Goal: Task Accomplishment & Management: Manage account settings

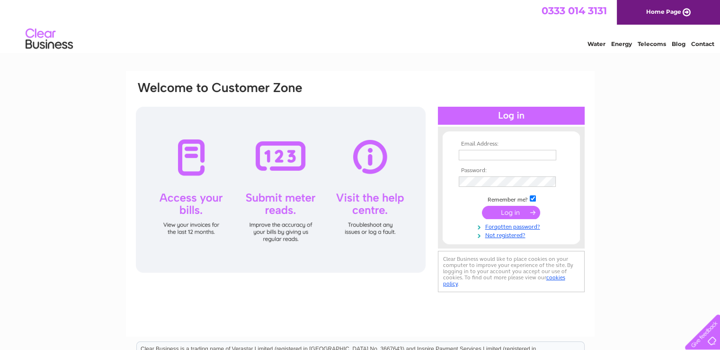
type input "daleysclub@outlook.com"
click at [526, 209] on input "submit" at bounding box center [511, 212] width 58 height 13
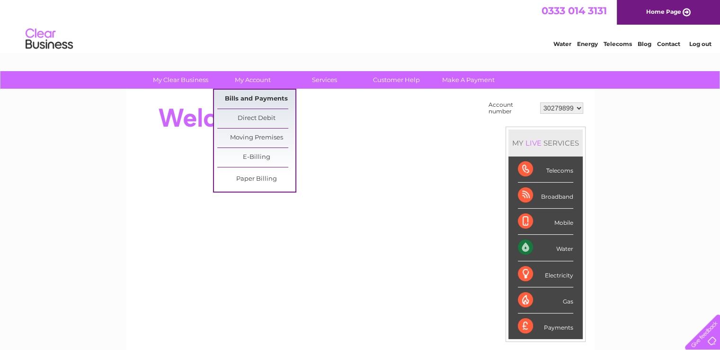
click at [263, 97] on link "Bills and Payments" at bounding box center [256, 99] width 78 height 19
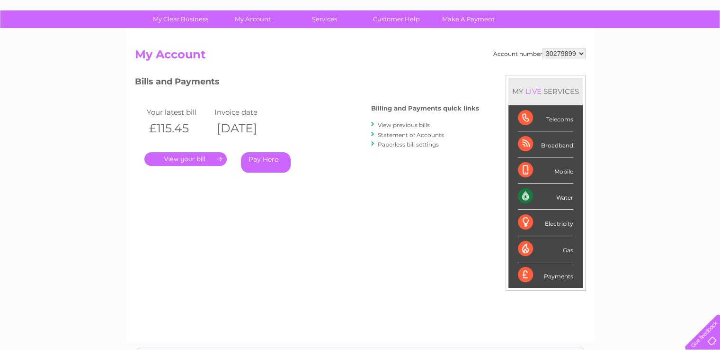
scroll to position [59, 0]
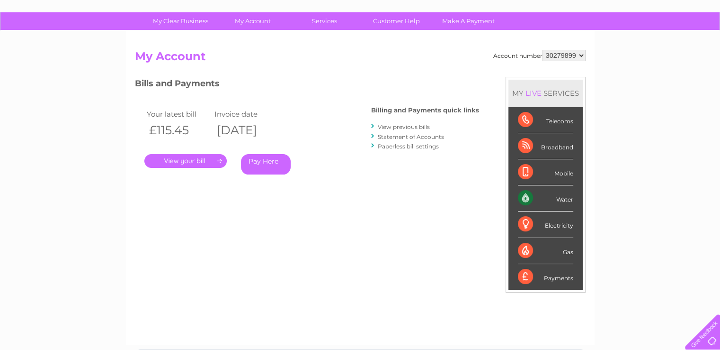
click at [402, 124] on link "View previous bills" at bounding box center [404, 126] width 52 height 7
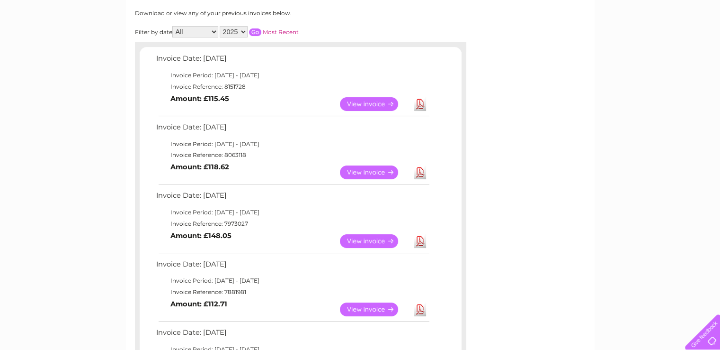
scroll to position [133, 0]
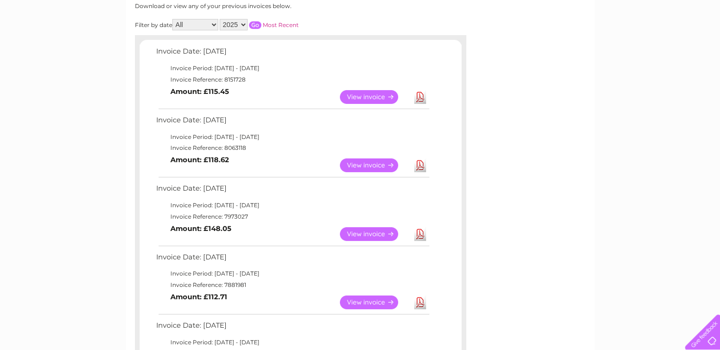
click at [369, 299] on link "View" at bounding box center [375, 302] width 70 height 14
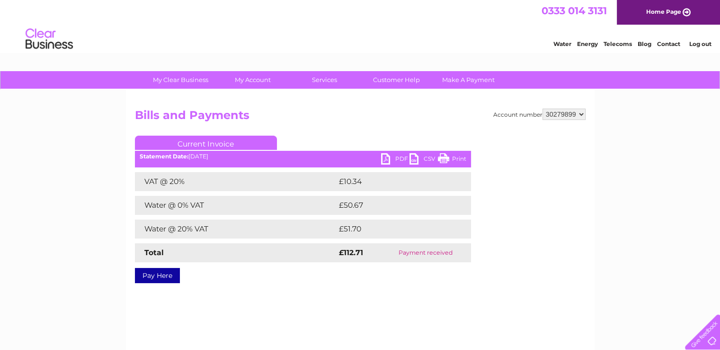
click at [407, 158] on link "PDF" at bounding box center [395, 160] width 28 height 14
